Goal: Use online tool/utility: Utilize a website feature to perform a specific function

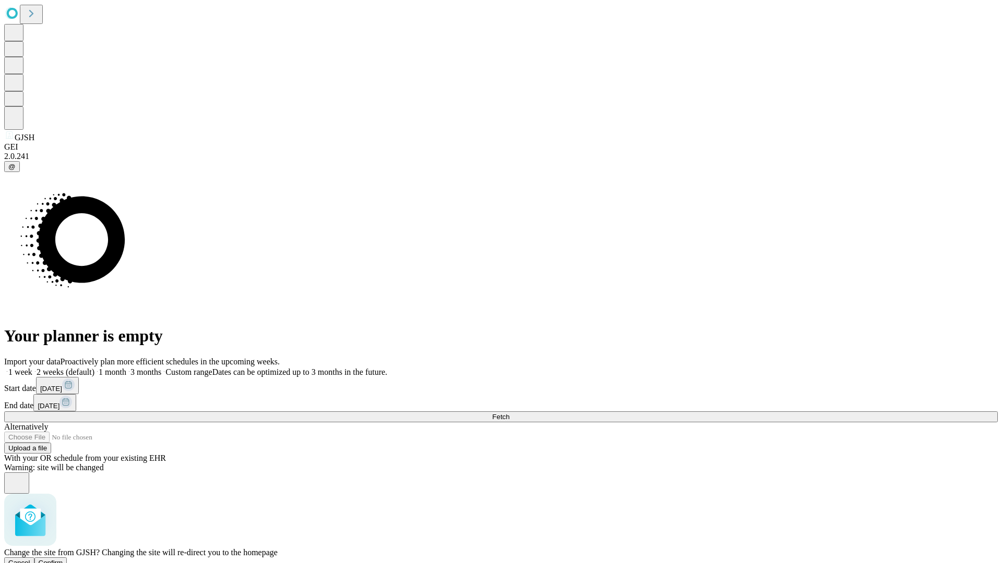
click at [63, 559] on span "Confirm" at bounding box center [51, 563] width 25 height 8
click at [32, 368] on label "1 week" at bounding box center [18, 372] width 28 height 9
click at [509, 413] on span "Fetch" at bounding box center [500, 417] width 17 height 8
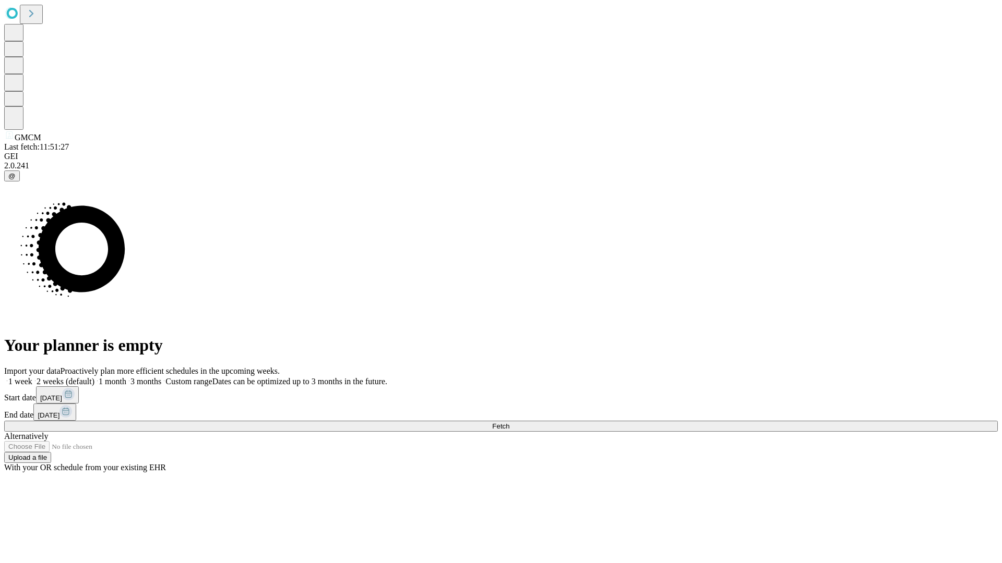
click at [32, 377] on label "1 week" at bounding box center [18, 381] width 28 height 9
click at [509, 423] on span "Fetch" at bounding box center [500, 427] width 17 height 8
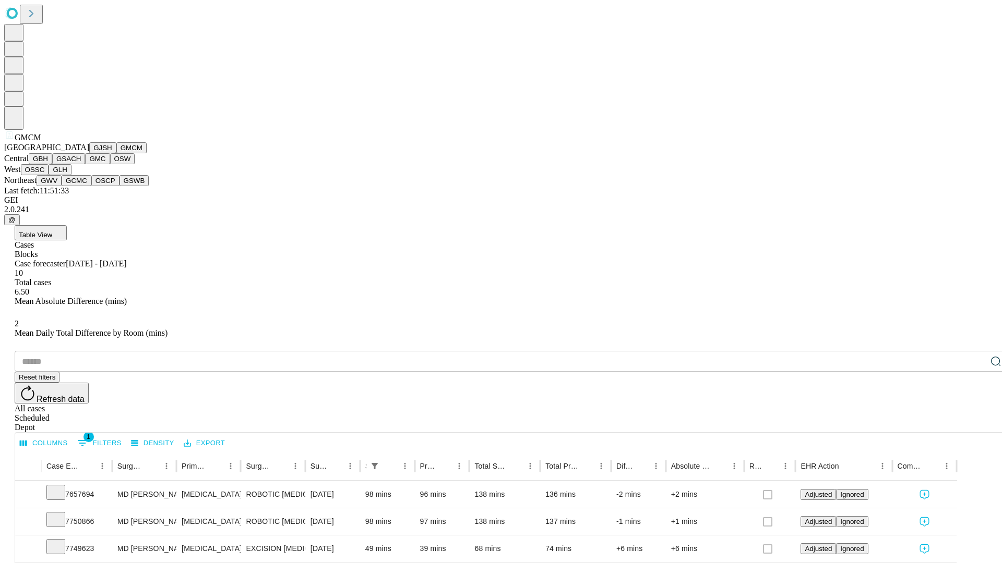
click at [52, 164] on button "GBH" at bounding box center [40, 158] width 23 height 11
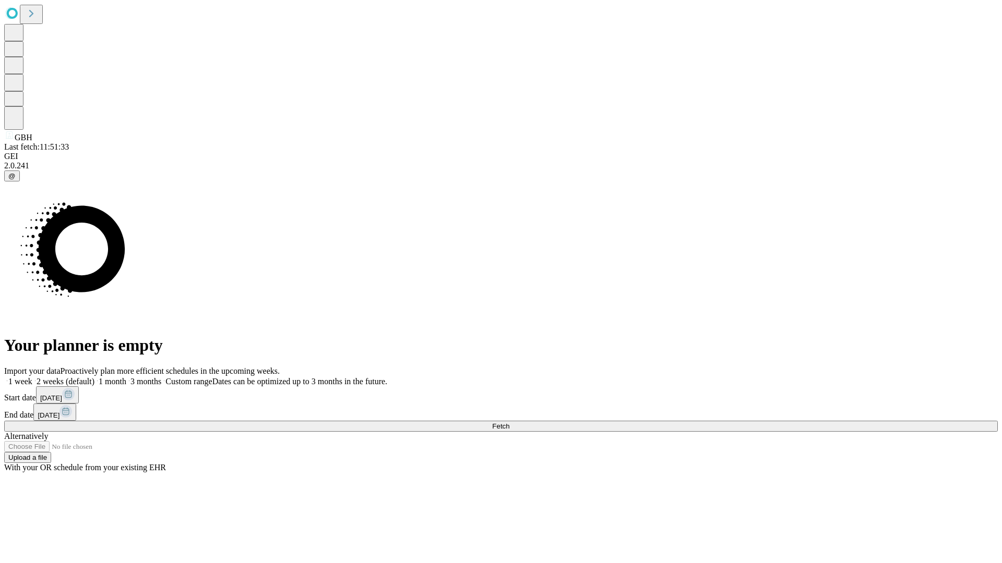
click at [509, 423] on span "Fetch" at bounding box center [500, 427] width 17 height 8
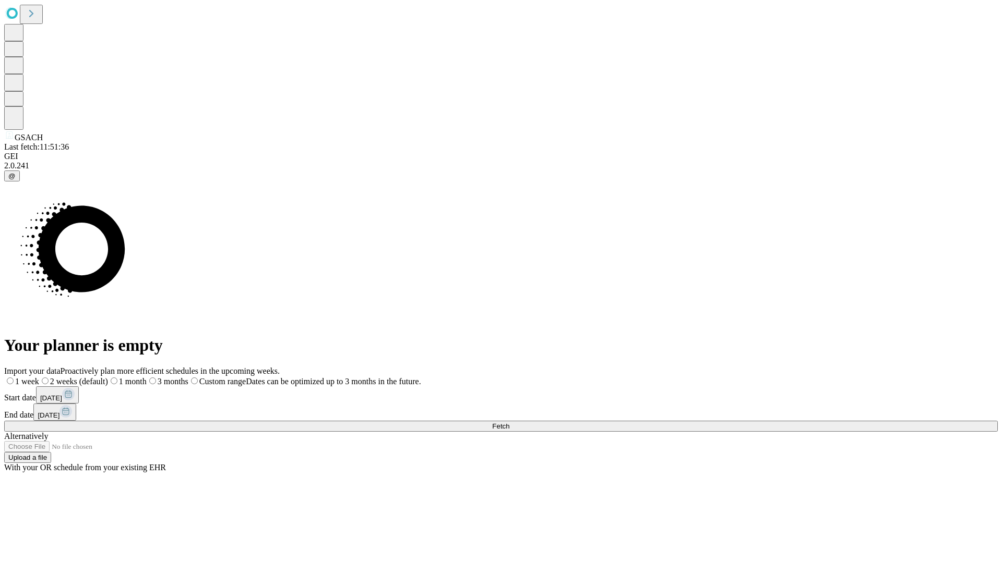
click at [509, 423] on span "Fetch" at bounding box center [500, 427] width 17 height 8
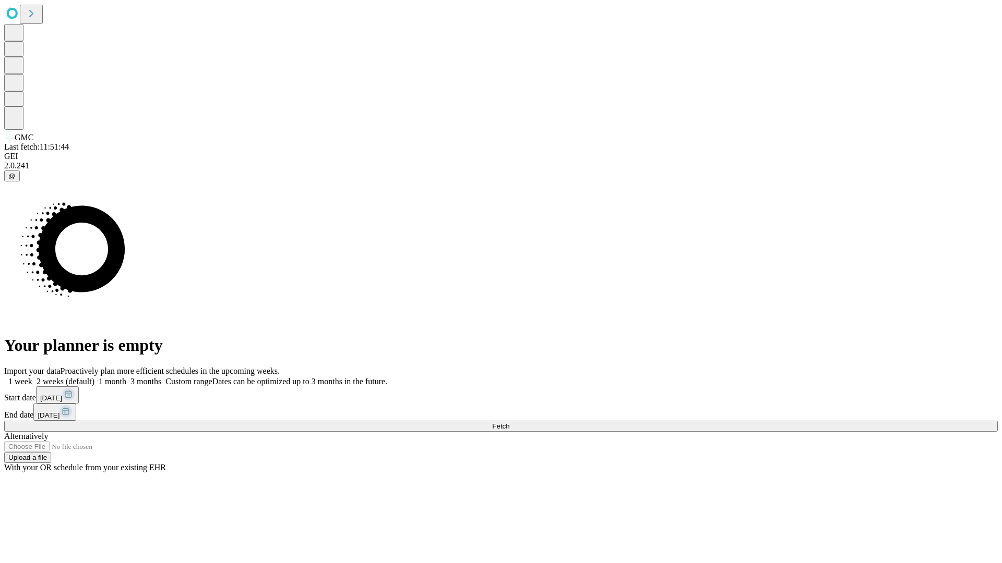
click at [509, 423] on span "Fetch" at bounding box center [500, 427] width 17 height 8
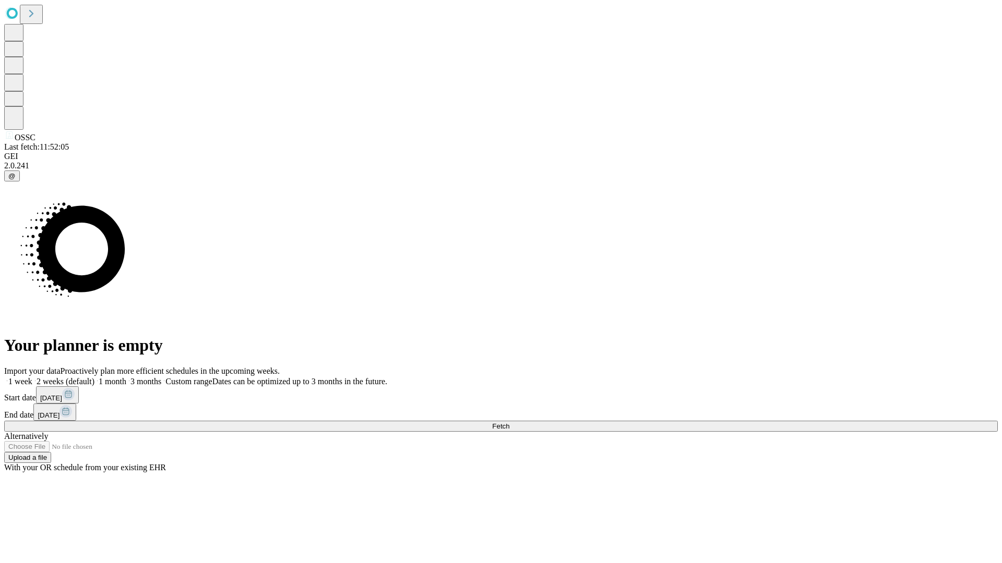
click at [32, 377] on label "1 week" at bounding box center [18, 381] width 28 height 9
click at [509, 423] on span "Fetch" at bounding box center [500, 427] width 17 height 8
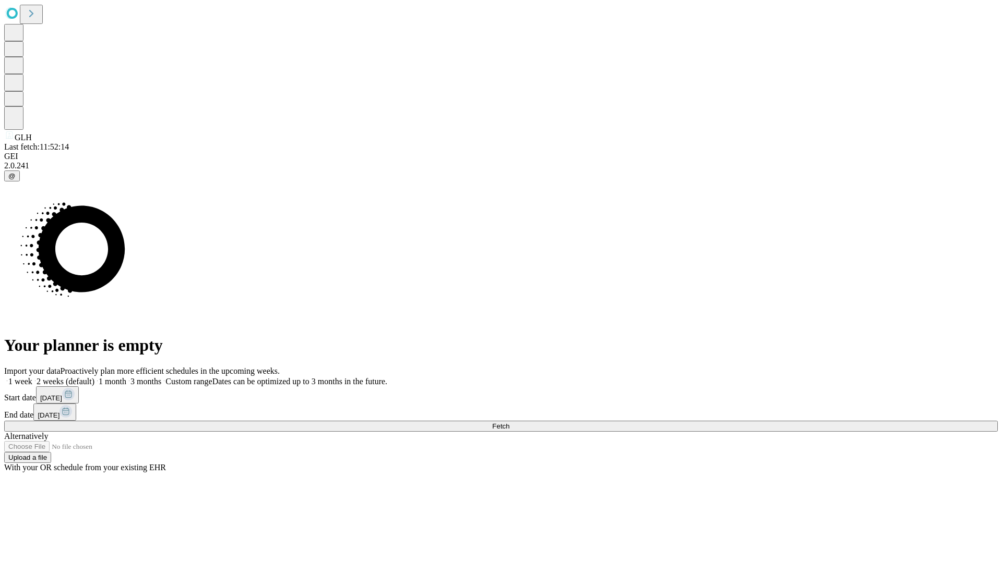
click at [32, 377] on label "1 week" at bounding box center [18, 381] width 28 height 9
click at [509, 423] on span "Fetch" at bounding box center [500, 427] width 17 height 8
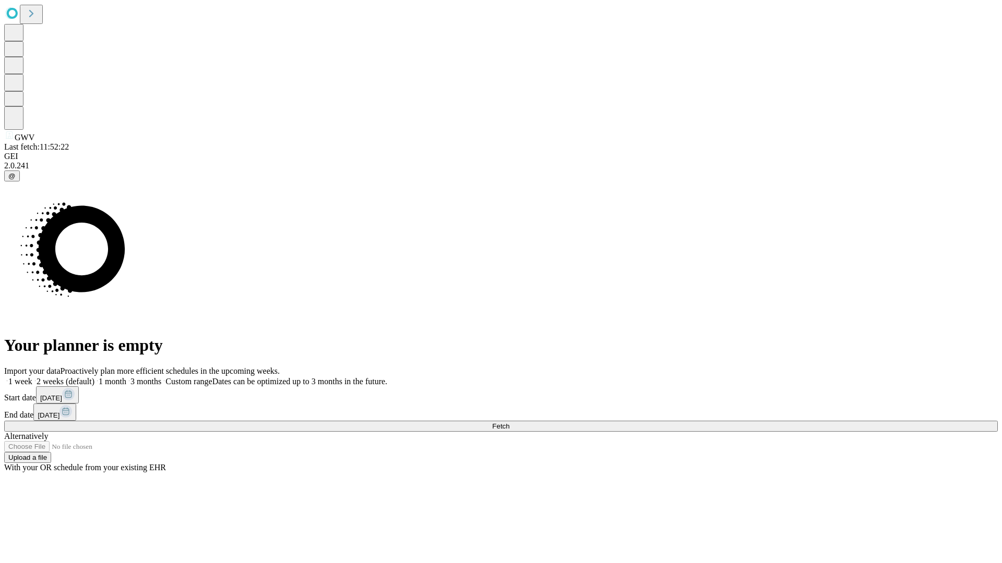
click at [32, 377] on label "1 week" at bounding box center [18, 381] width 28 height 9
click at [509, 423] on span "Fetch" at bounding box center [500, 427] width 17 height 8
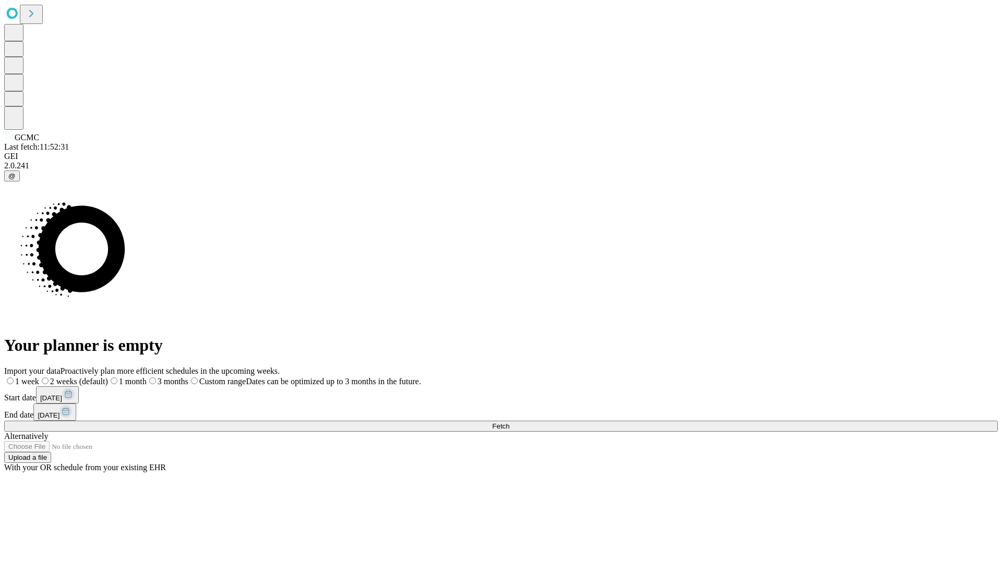
click at [509, 423] on span "Fetch" at bounding box center [500, 427] width 17 height 8
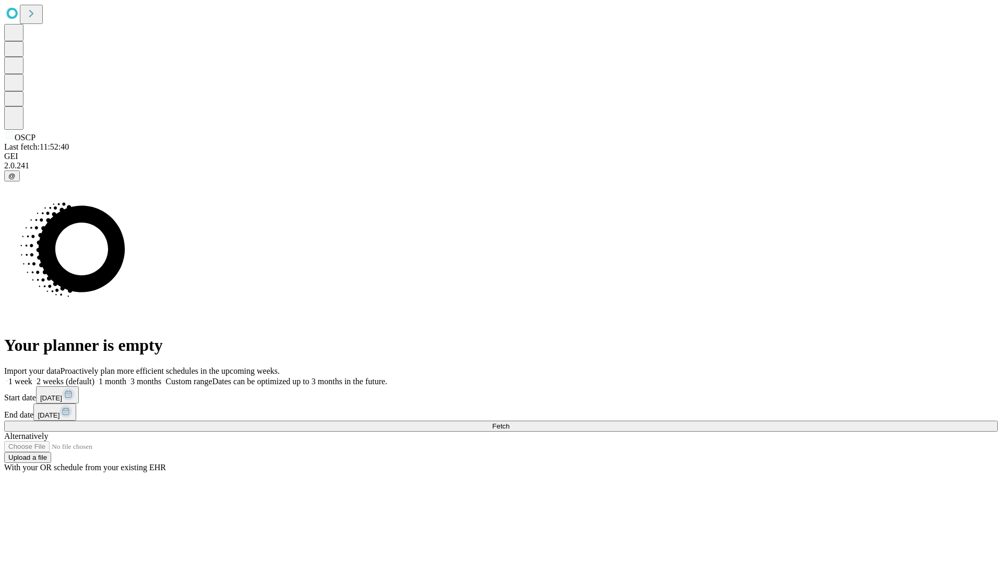
click at [32, 377] on label "1 week" at bounding box center [18, 381] width 28 height 9
click at [509, 423] on span "Fetch" at bounding box center [500, 427] width 17 height 8
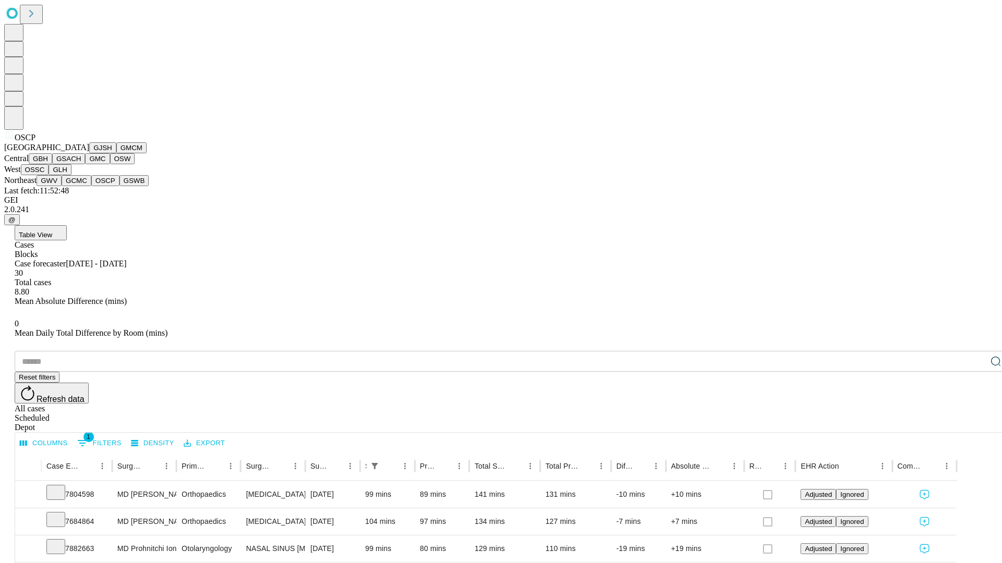
click at [119, 186] on button "GSWB" at bounding box center [134, 180] width 30 height 11
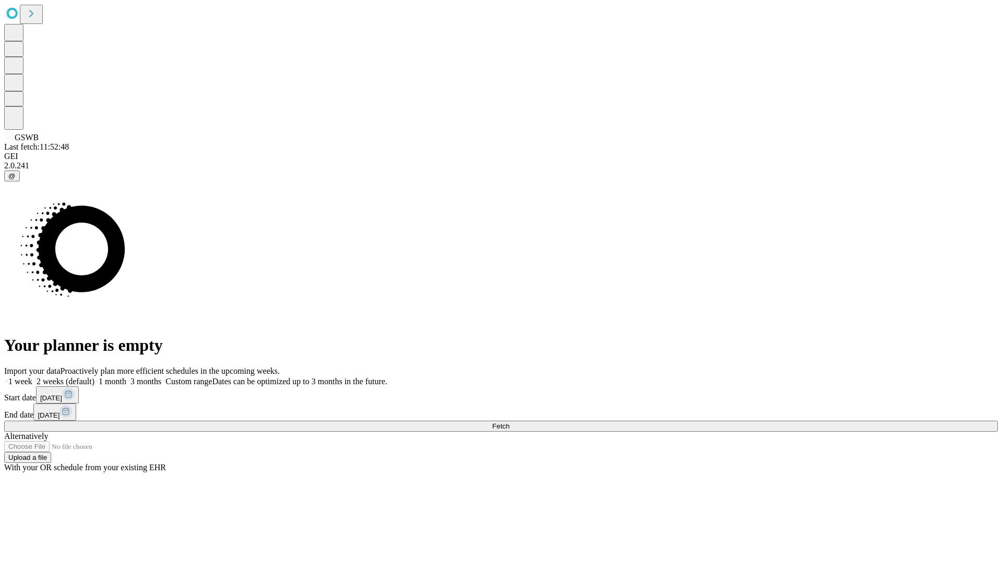
click at [32, 377] on label "1 week" at bounding box center [18, 381] width 28 height 9
click at [509, 423] on span "Fetch" at bounding box center [500, 427] width 17 height 8
